Goal: Navigation & Orientation: Go to known website

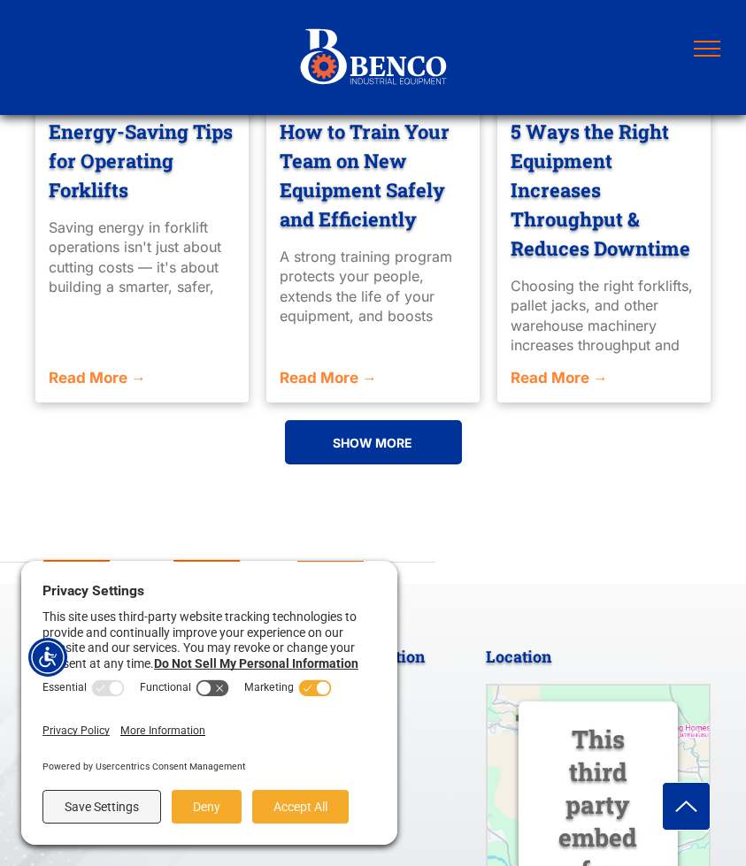
scroll to position [4645, 0]
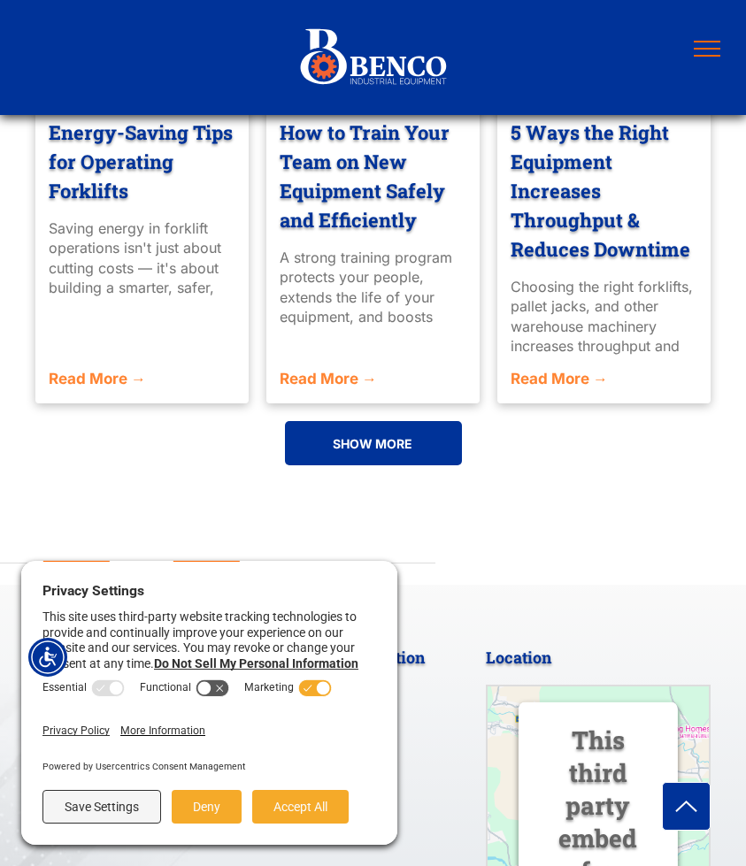
click at [703, 36] on button "menu" at bounding box center [707, 49] width 46 height 46
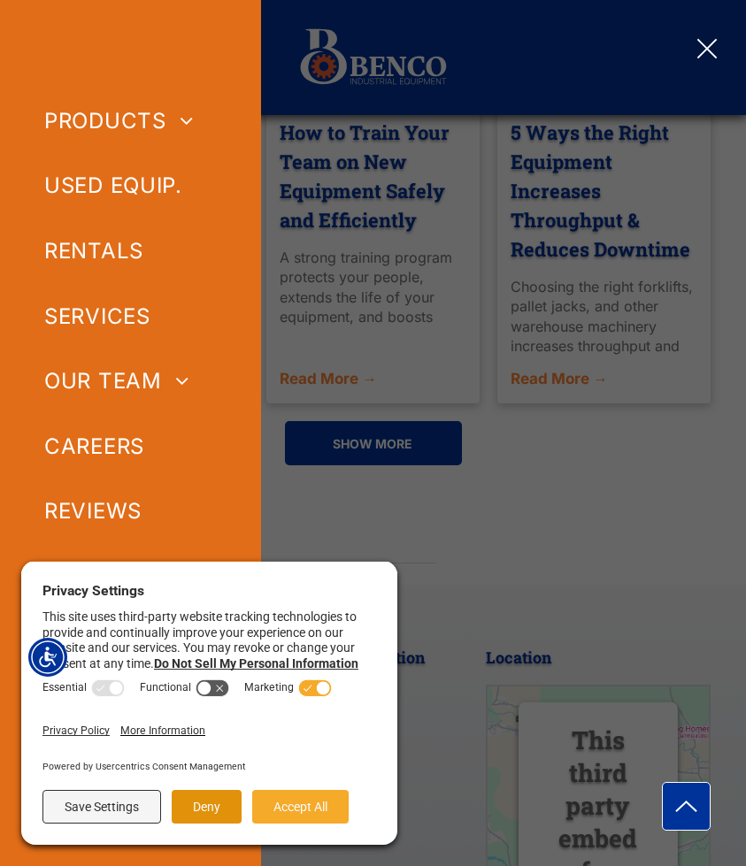
click at [218, 806] on button "Deny" at bounding box center [207, 807] width 70 height 34
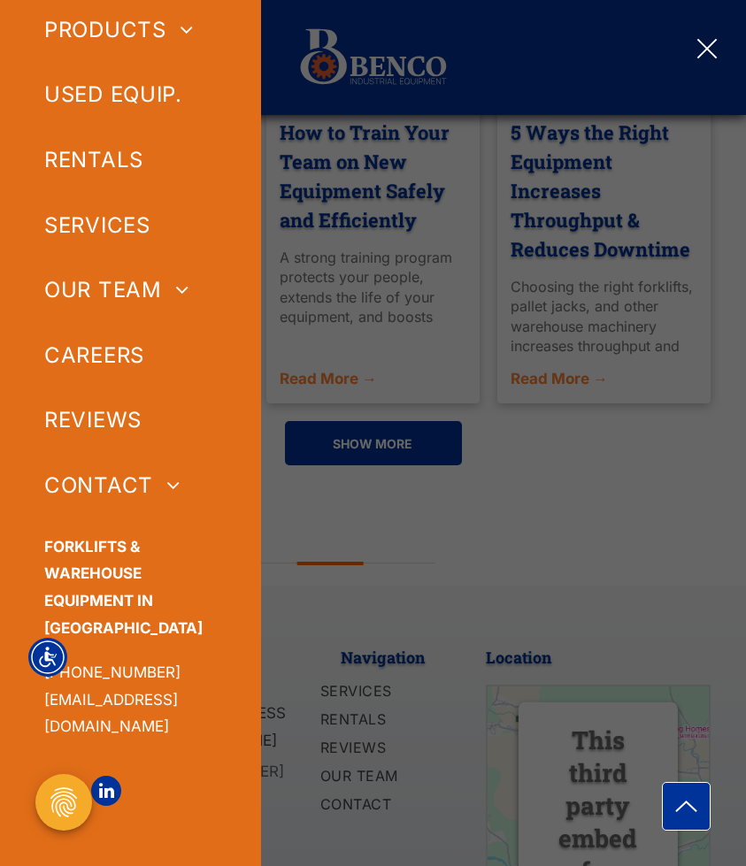
scroll to position [93, 0]
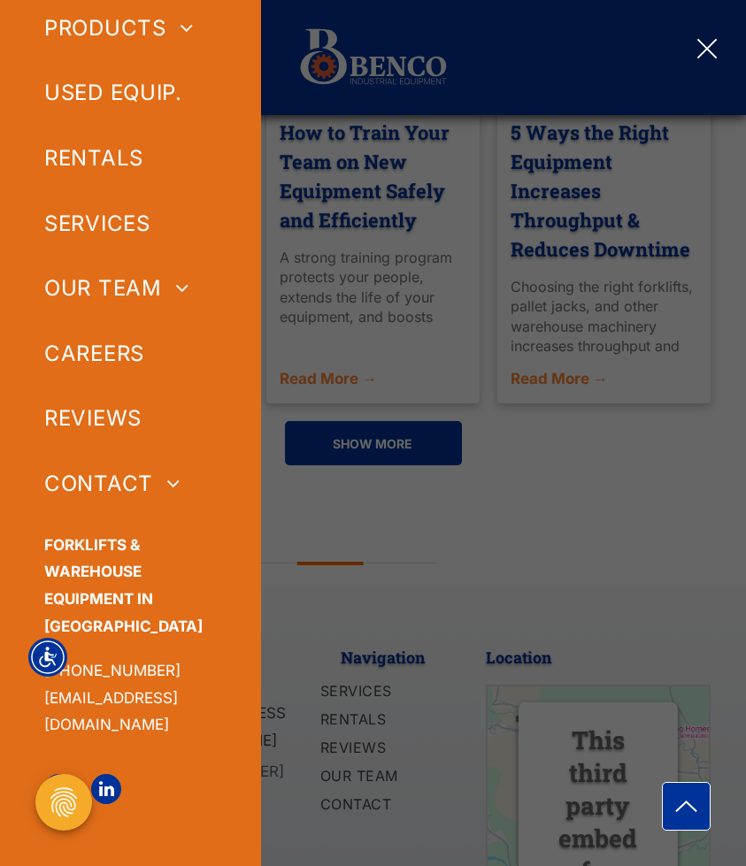
click at [107, 780] on span "linkedin" at bounding box center [106, 789] width 30 height 30
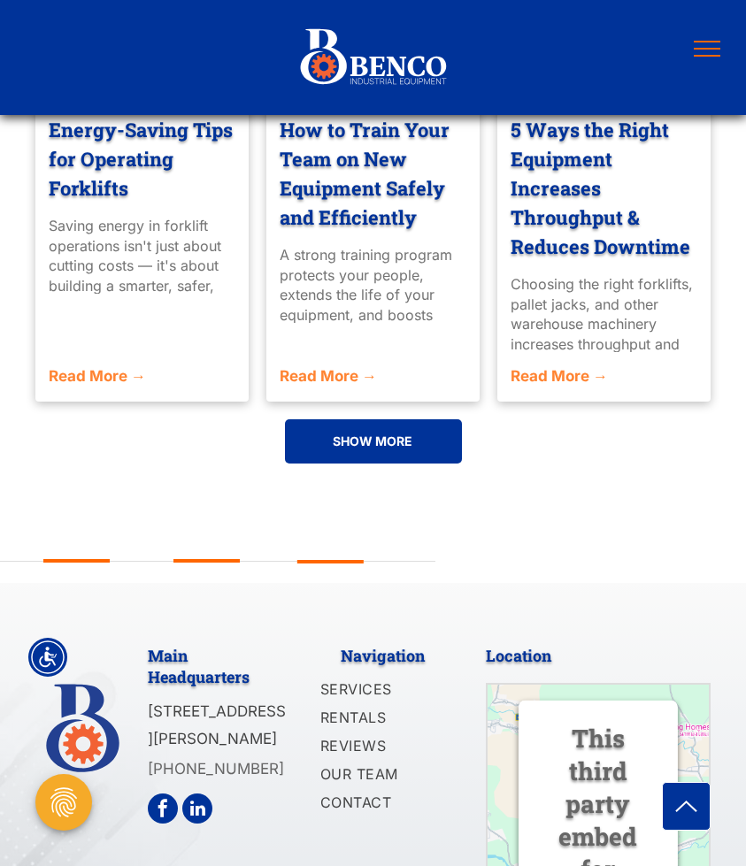
scroll to position [4701, 0]
